Goal: Task Accomplishment & Management: Manage account settings

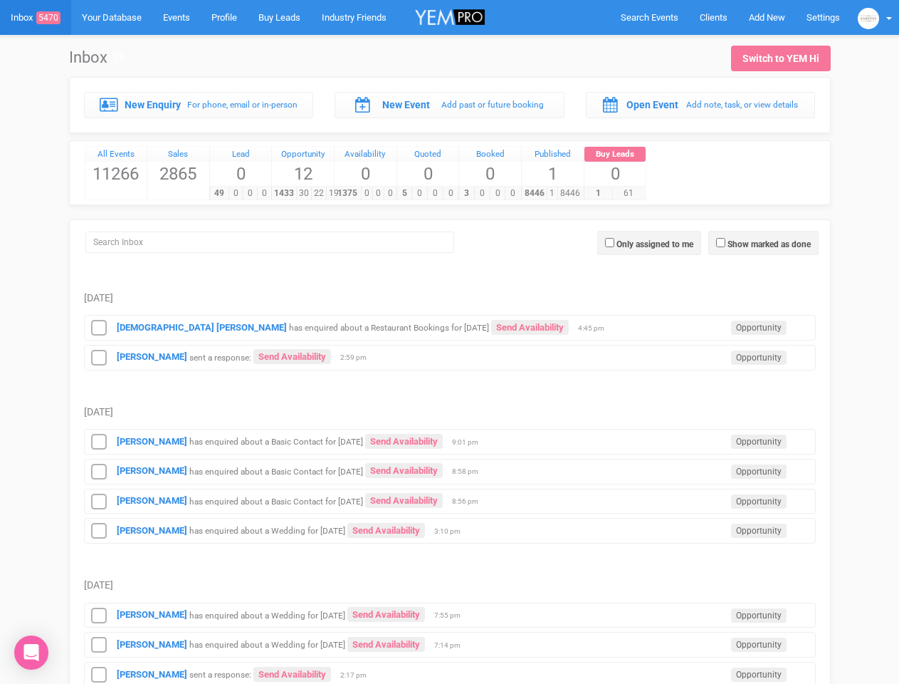
click at [449, 342] on td "Vanessa T Jones sent a response: Send Availability Opportunity 2:59 pm" at bounding box center [450, 355] width 732 height 30
click at [649, 17] on span "Search Events" at bounding box center [650, 17] width 58 height 11
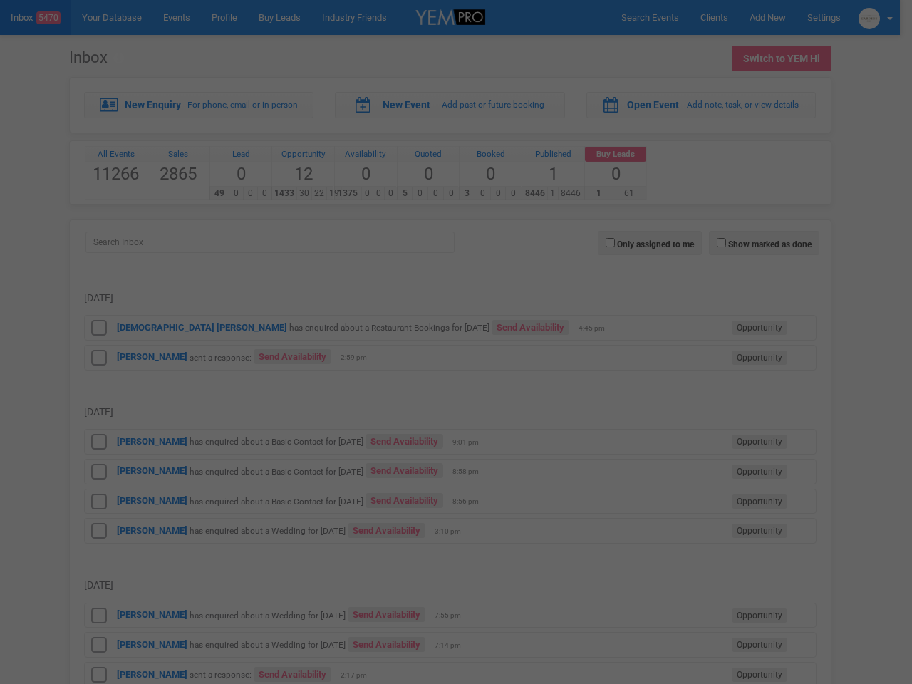
click at [767, 17] on div at bounding box center [456, 342] width 912 height 684
click at [875, 17] on div at bounding box center [456, 342] width 912 height 684
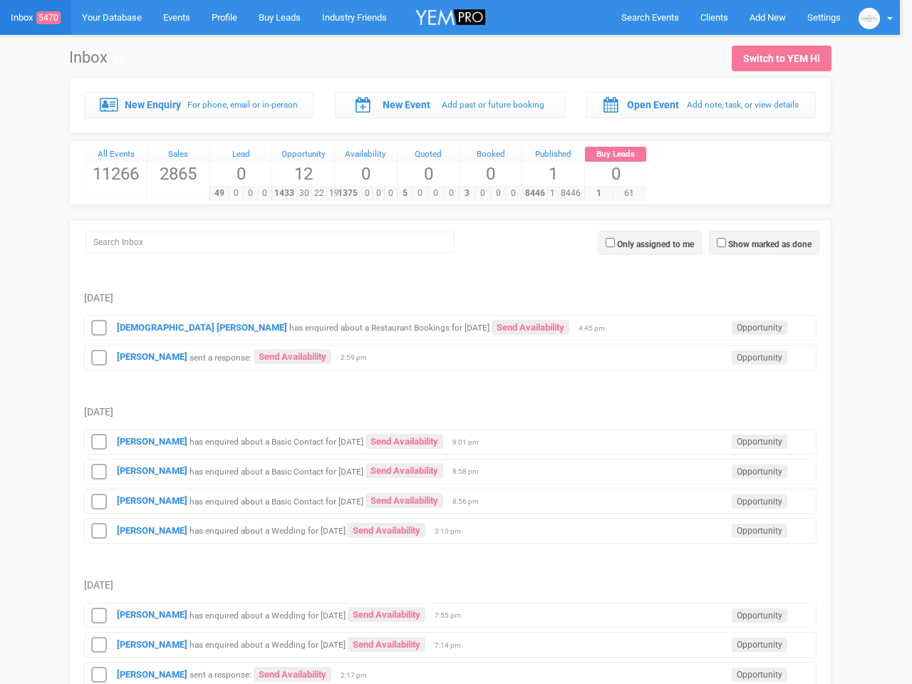
click at [763, 243] on div at bounding box center [456, 342] width 912 height 684
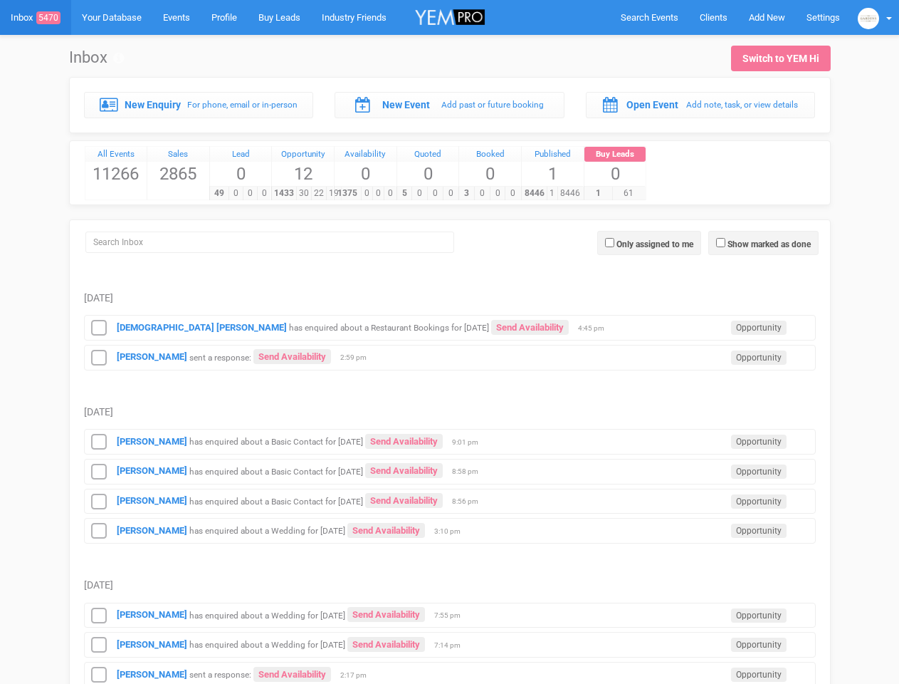
click at [649, 243] on label "Only assigned to me" at bounding box center [655, 244] width 77 height 13
click at [615, 243] on input "Only assigned to me" at bounding box center [609, 242] width 9 height 9
checkbox input "true"
click at [450, 326] on small "has enquired about a Restaurant Bookings for 29th November 2025" at bounding box center [389, 328] width 200 height 10
click at [99, 328] on icon at bounding box center [98, 328] width 21 height 19
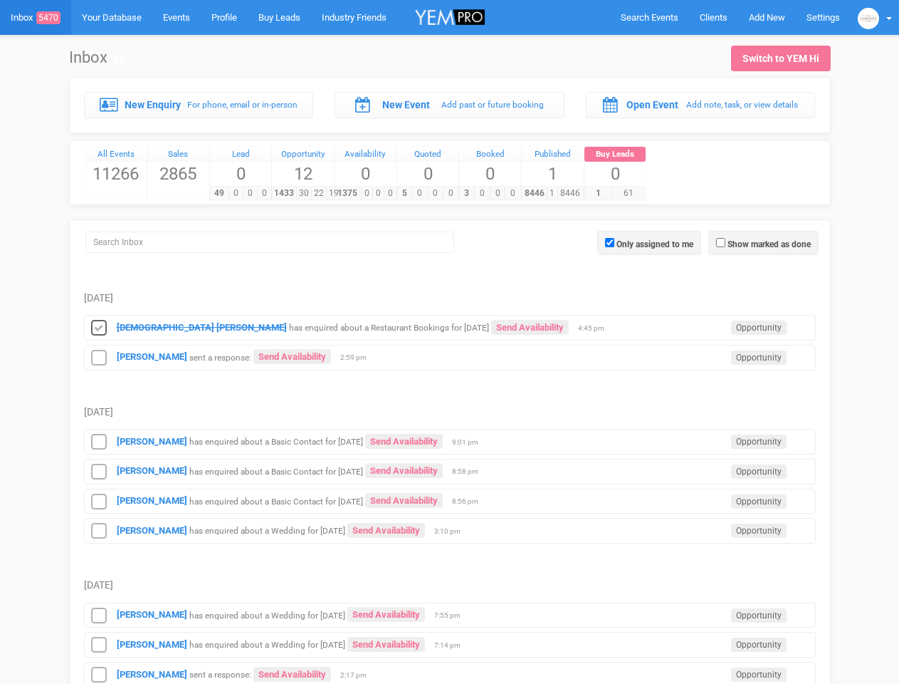
click at [450, 355] on div "Vanessa T Jones sent a response: Send Availability Opportunity 2:59 pm" at bounding box center [450, 358] width 732 height 26
